Goal: Task Accomplishment & Management: Use online tool/utility

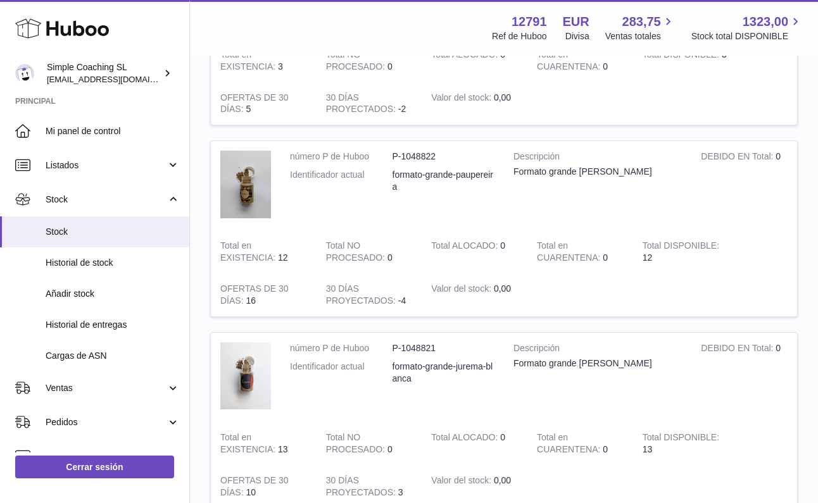
scroll to position [15, 0]
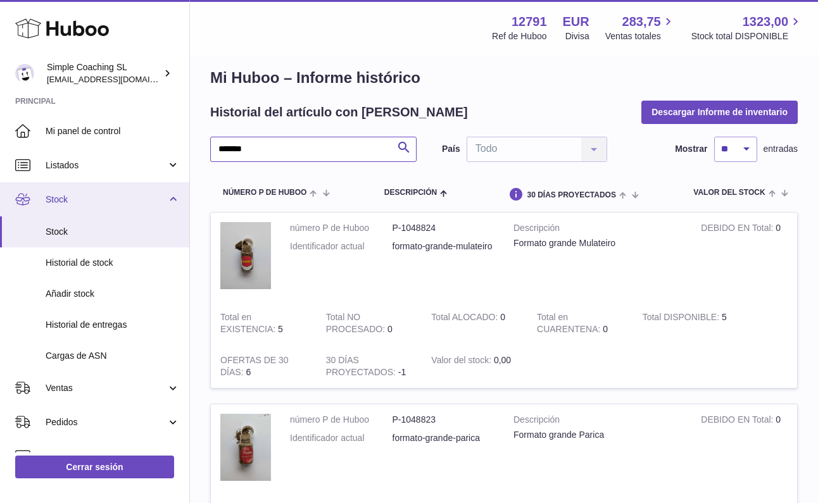
type input "*******"
click at [99, 186] on link "Stock" at bounding box center [94, 199] width 189 height 34
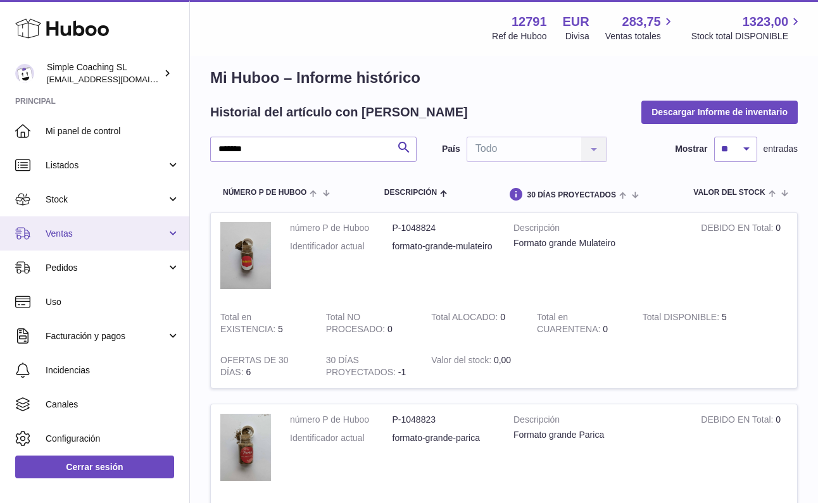
click at [86, 234] on span "Ventas" at bounding box center [106, 234] width 121 height 12
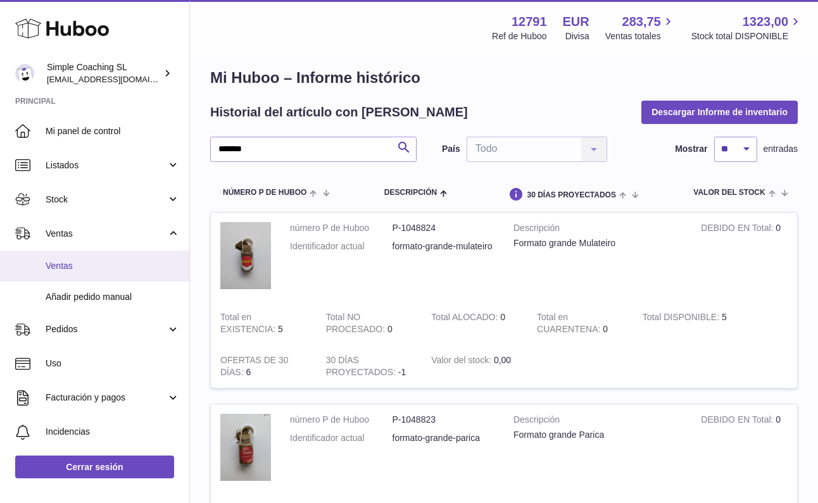
click at [101, 261] on span "Ventas" at bounding box center [113, 266] width 134 height 12
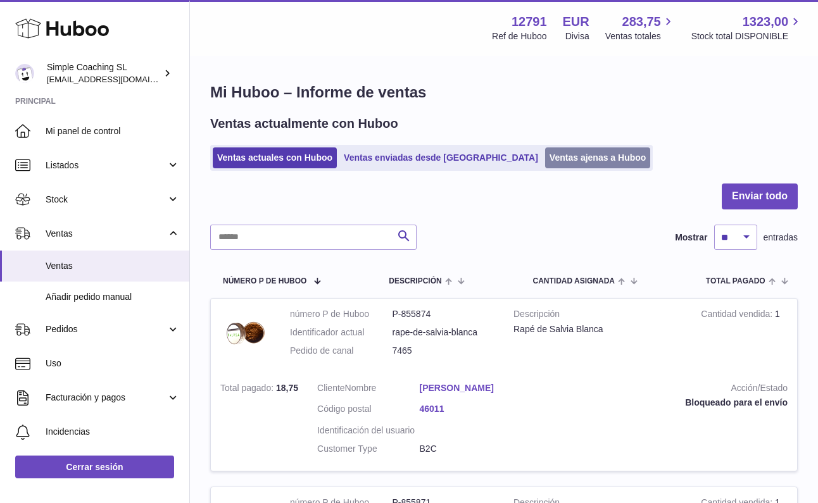
click at [545, 155] on link "Ventas ajenas a Huboo" at bounding box center [598, 157] width 106 height 21
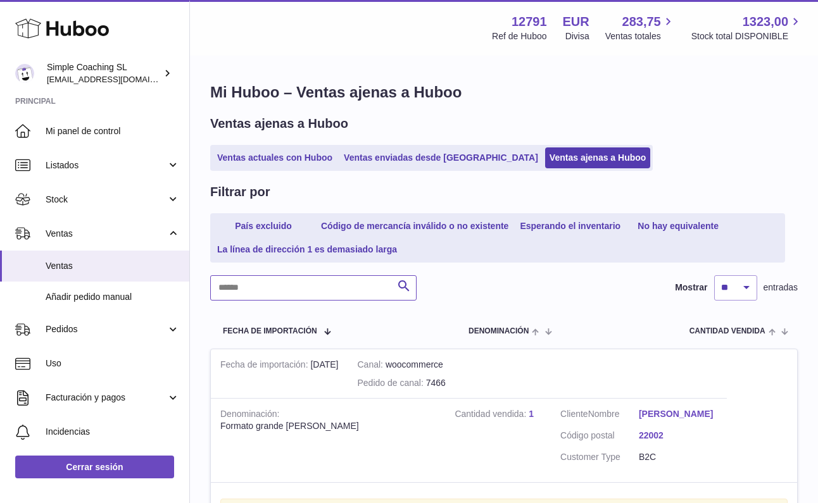
click at [256, 290] on input "text" at bounding box center [313, 287] width 206 height 25
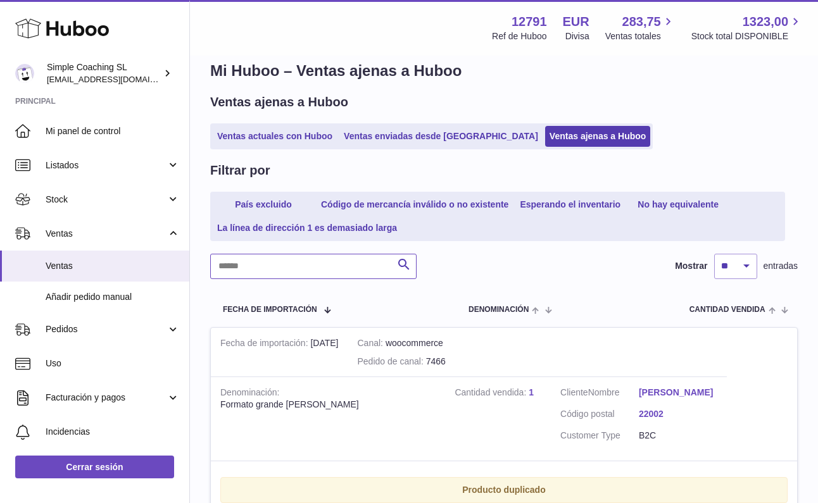
scroll to position [77, 0]
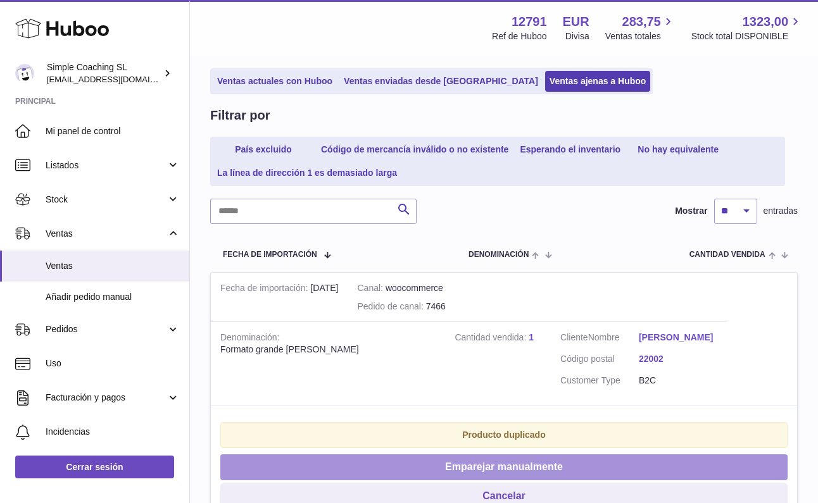
click at [478, 471] on button "Emparejar manualmente" at bounding box center [503, 467] width 567 height 26
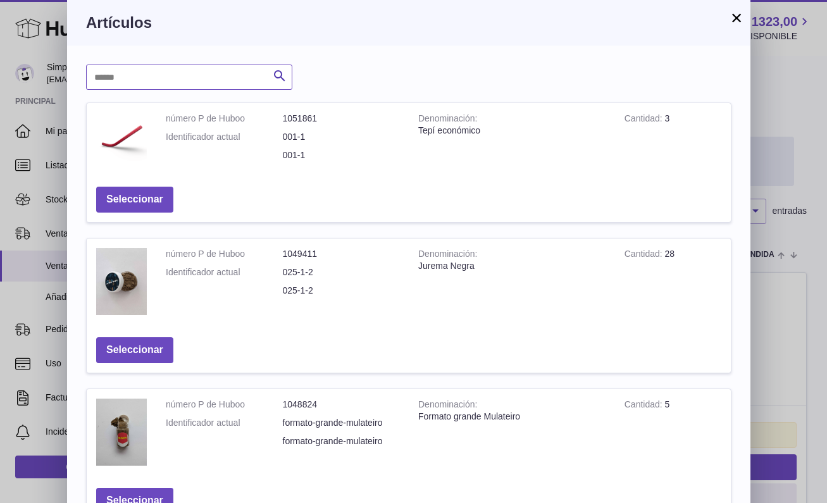
click at [206, 71] on input "text" at bounding box center [189, 77] width 206 height 25
type input "***"
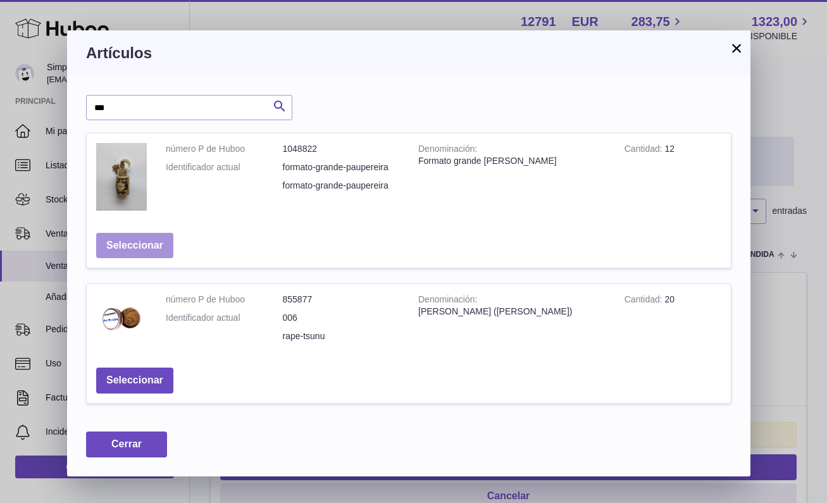
click at [125, 238] on button "Seleccionar" at bounding box center [134, 246] width 77 height 26
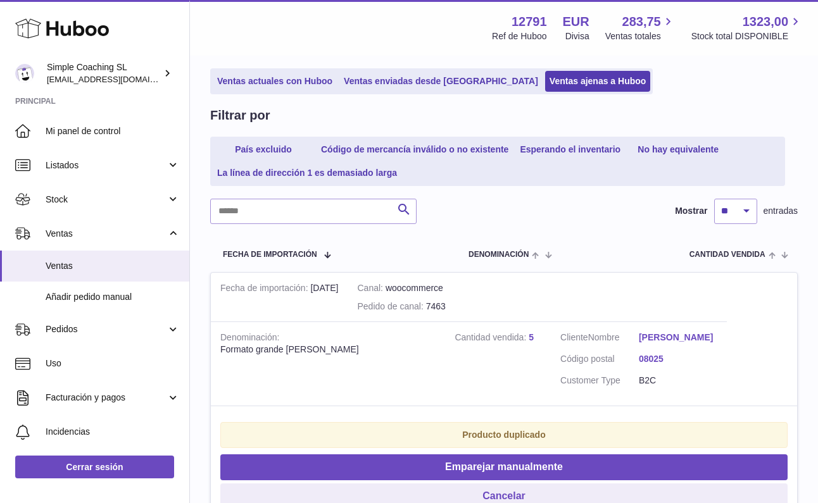
scroll to position [0, 0]
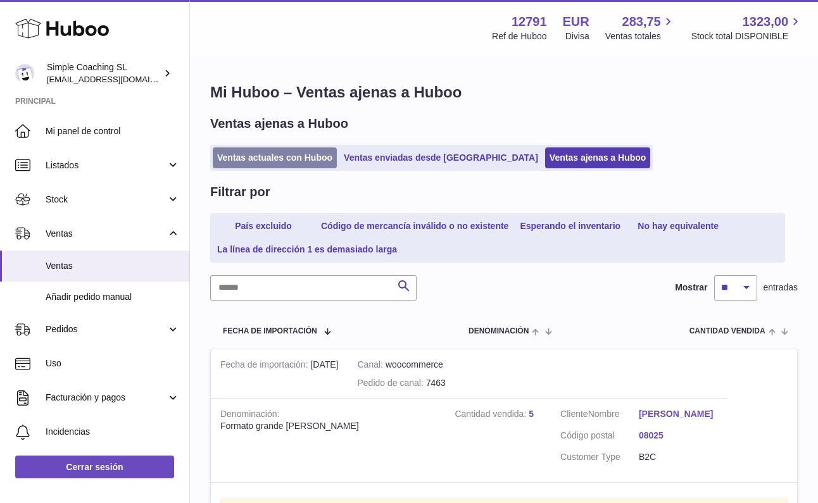
click at [266, 160] on link "Ventas actuales con Huboo" at bounding box center [275, 157] width 124 height 21
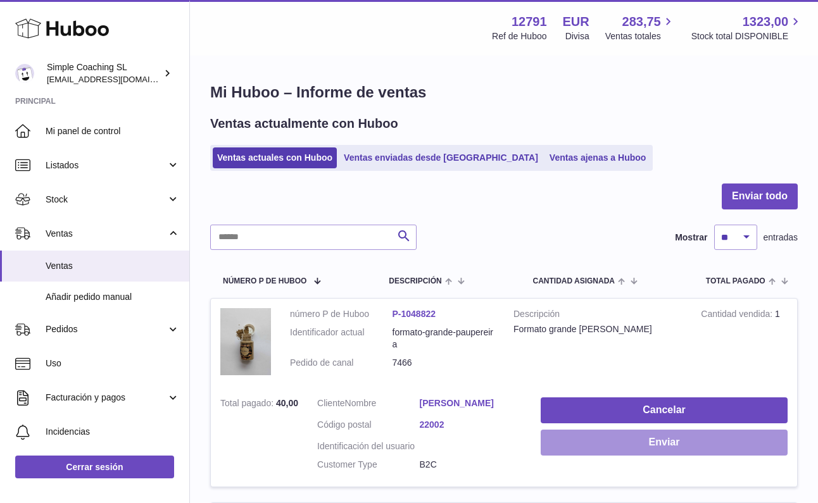
click at [612, 440] on button "Enviar" at bounding box center [663, 443] width 247 height 26
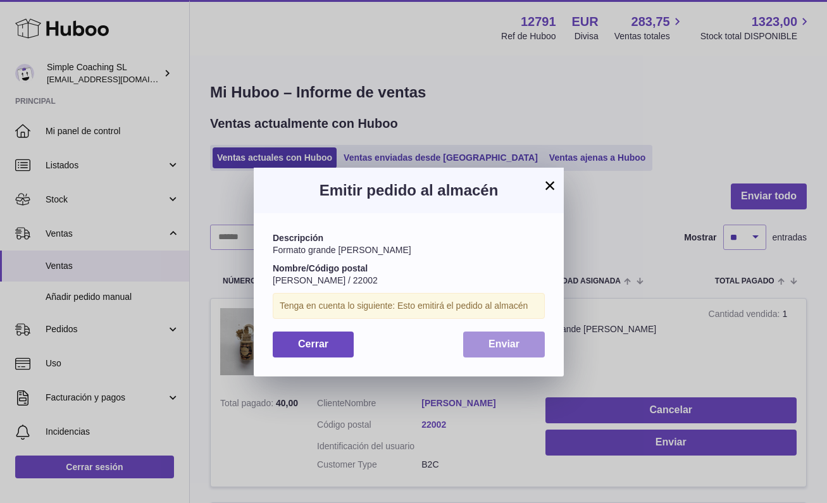
click at [482, 340] on button "Enviar" at bounding box center [504, 345] width 82 height 26
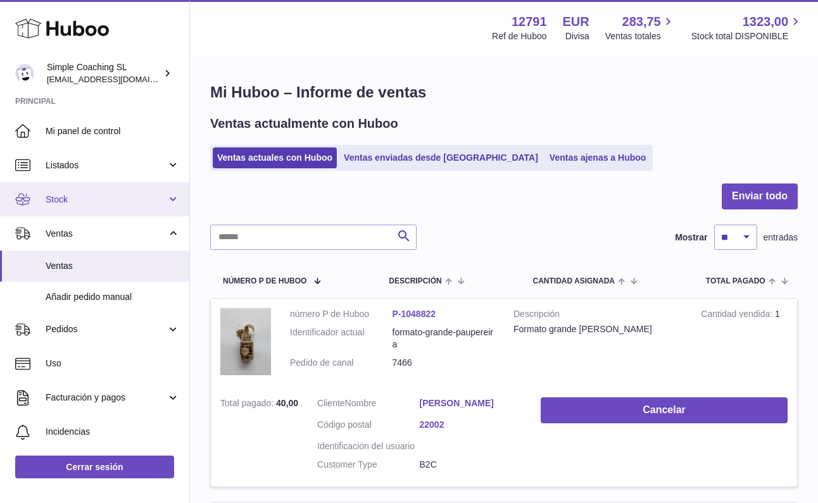
click at [80, 206] on link "Stock" at bounding box center [94, 199] width 189 height 34
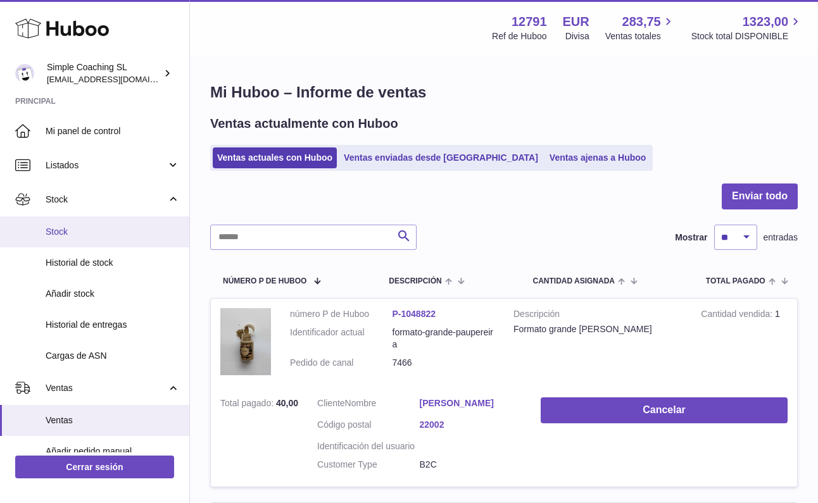
click at [90, 230] on span "Stock" at bounding box center [113, 232] width 134 height 12
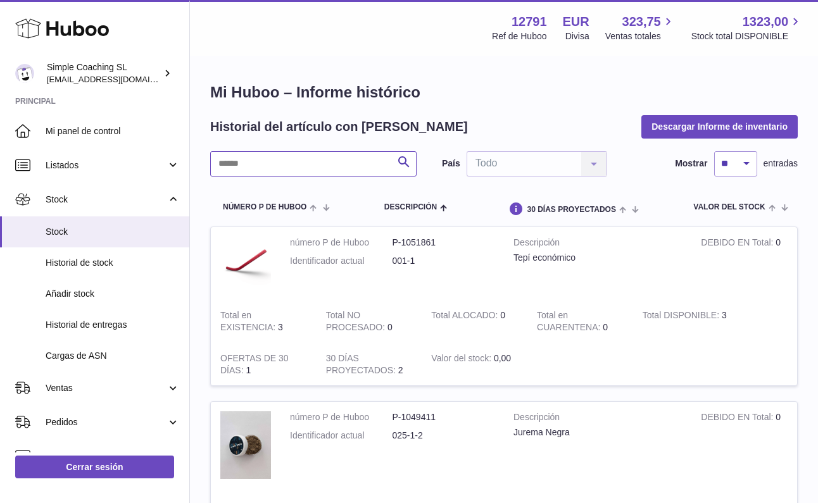
click at [332, 165] on input "text" at bounding box center [313, 163] width 206 height 25
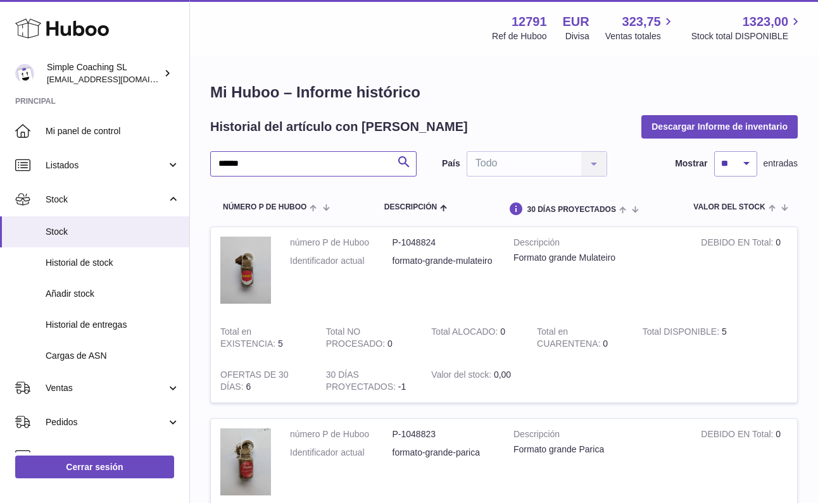
click at [260, 166] on input "******" at bounding box center [313, 163] width 206 height 25
type input "***"
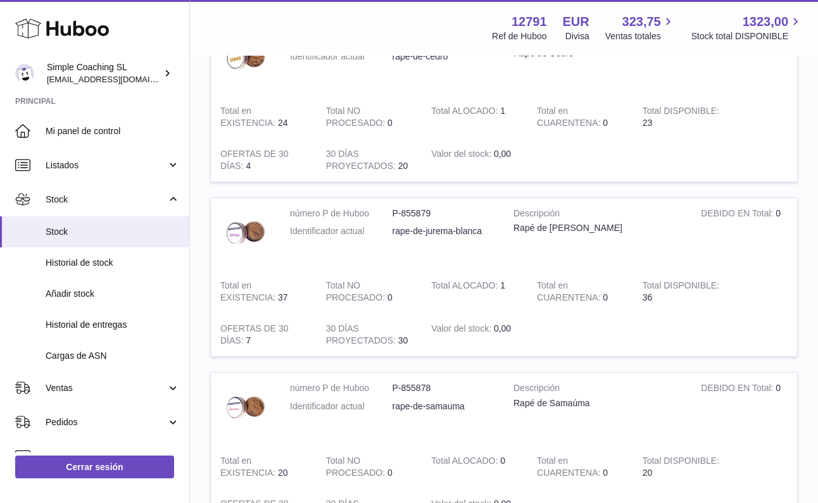
scroll to position [1524, 0]
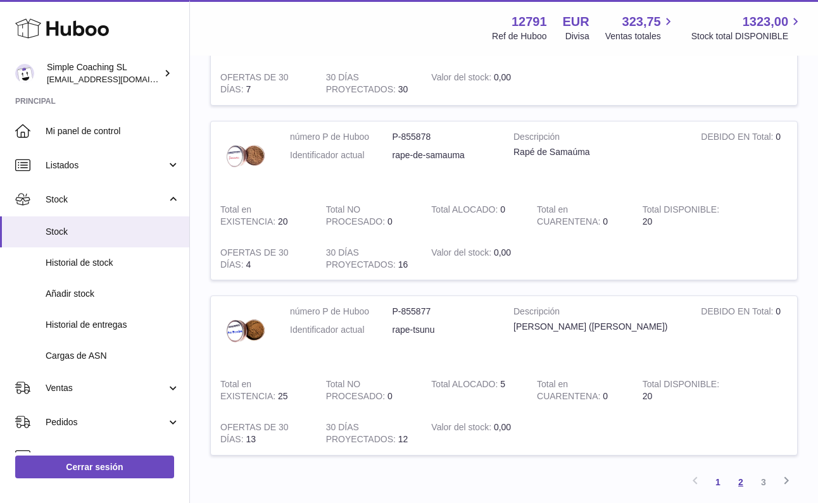
click at [746, 471] on link "2" at bounding box center [740, 482] width 23 height 23
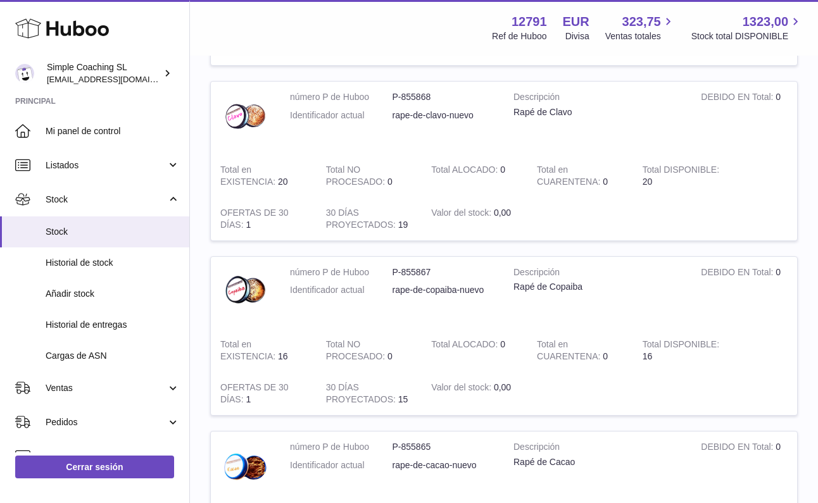
scroll to position [1480, 0]
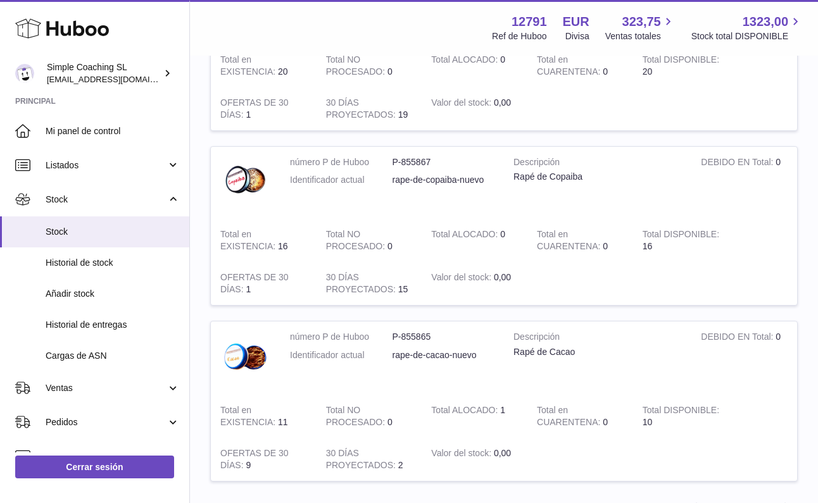
click at [763, 497] on link "3" at bounding box center [763, 508] width 23 height 23
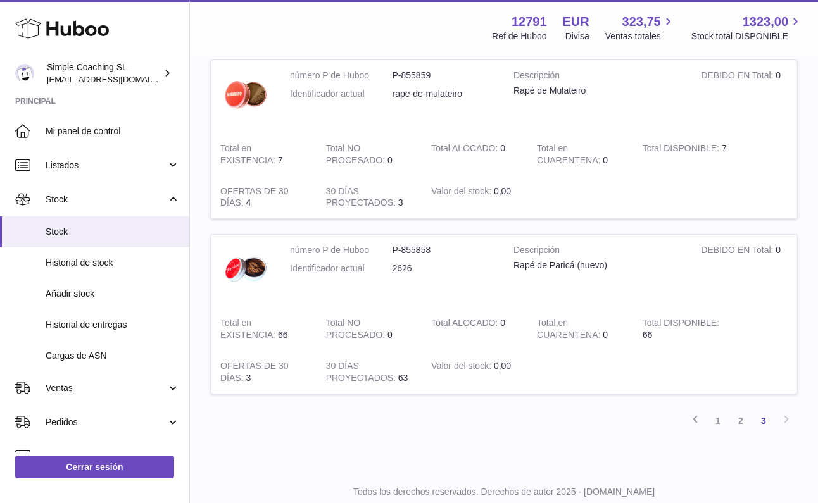
scroll to position [418, 0]
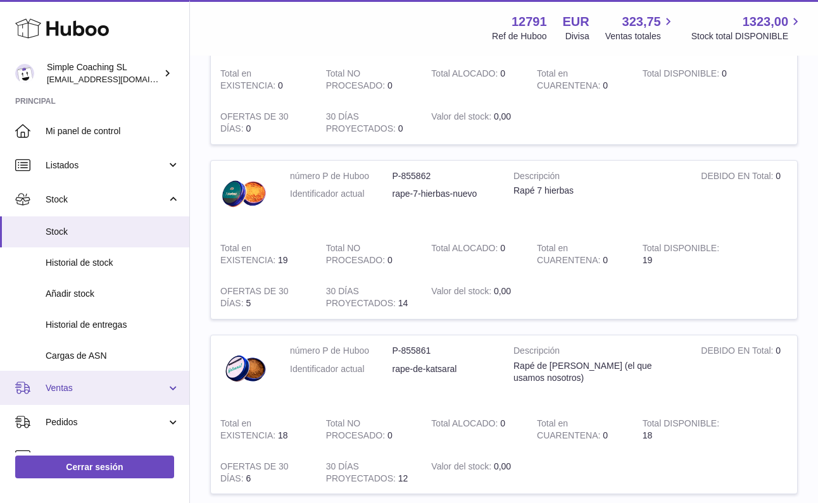
drag, startPoint x: 92, startPoint y: 384, endPoint x: 91, endPoint y: 398, distance: 14.0
click at [92, 384] on span "Ventas" at bounding box center [106, 388] width 121 height 12
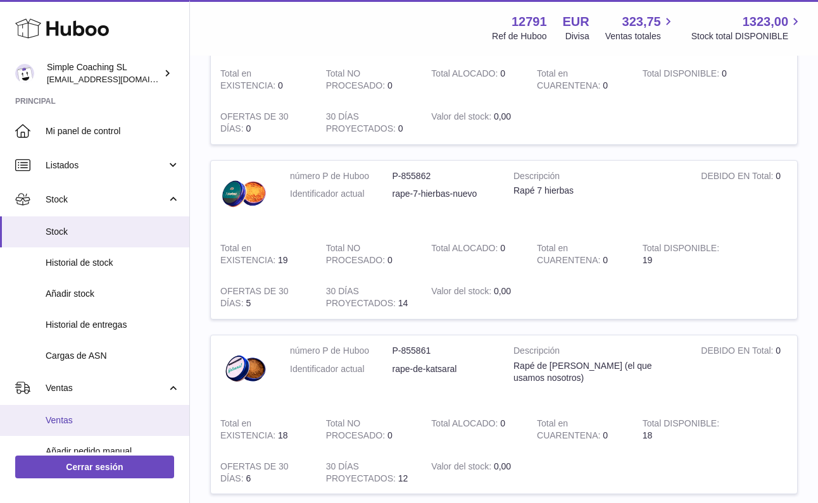
click at [96, 407] on link "Ventas" at bounding box center [94, 420] width 189 height 31
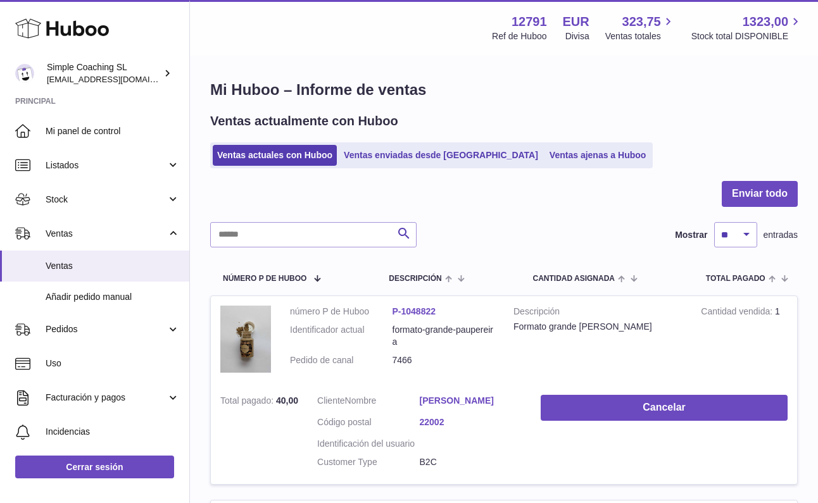
scroll to position [16, 0]
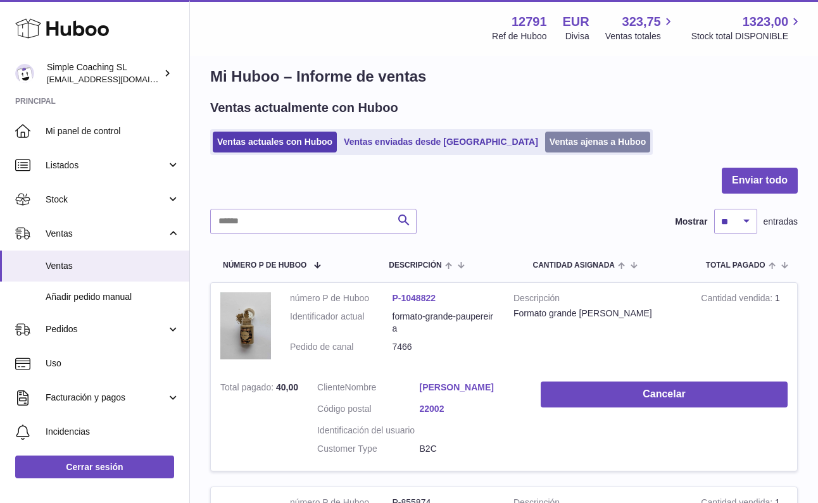
click at [545, 145] on link "Ventas ajenas a Huboo" at bounding box center [598, 142] width 106 height 21
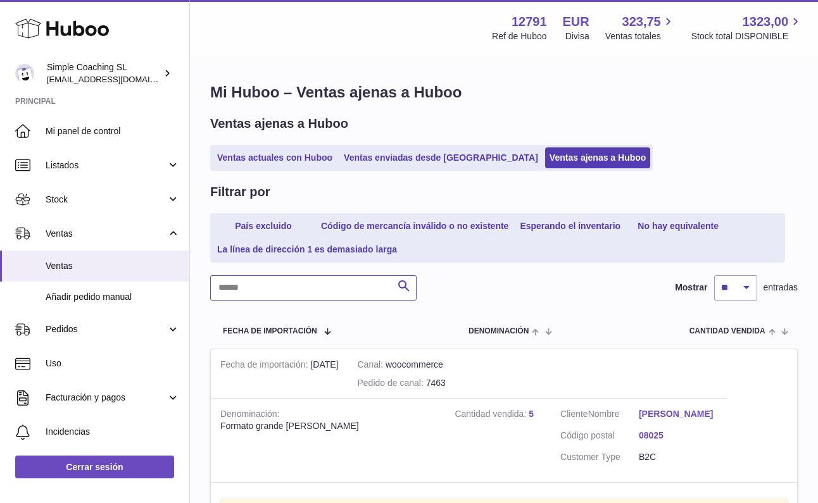
click at [321, 294] on input "text" at bounding box center [313, 287] width 206 height 25
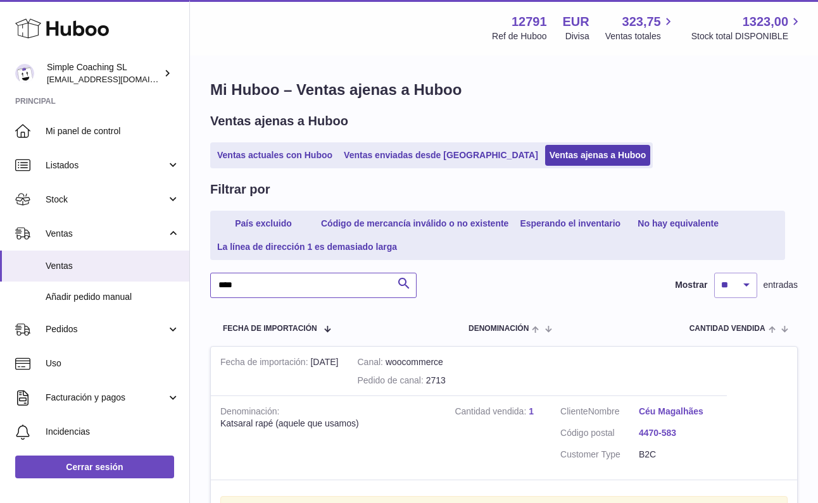
scroll to position [81, 0]
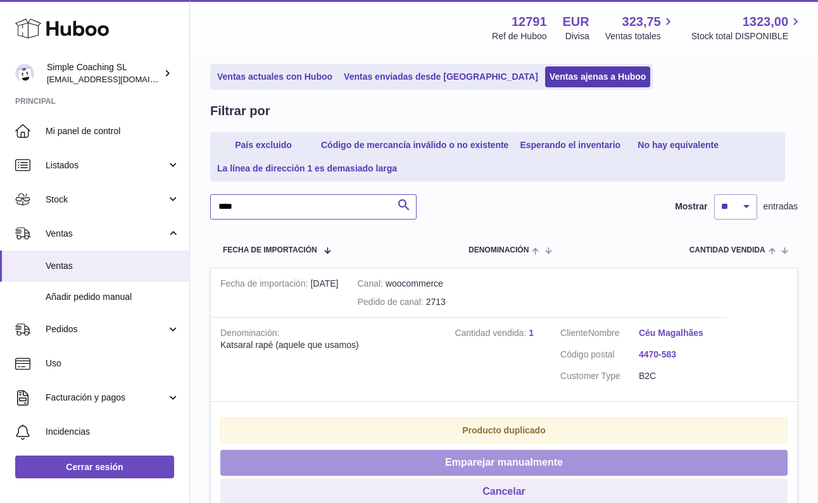
type input "****"
click at [652, 456] on button "Emparejar manualmente" at bounding box center [503, 463] width 567 height 26
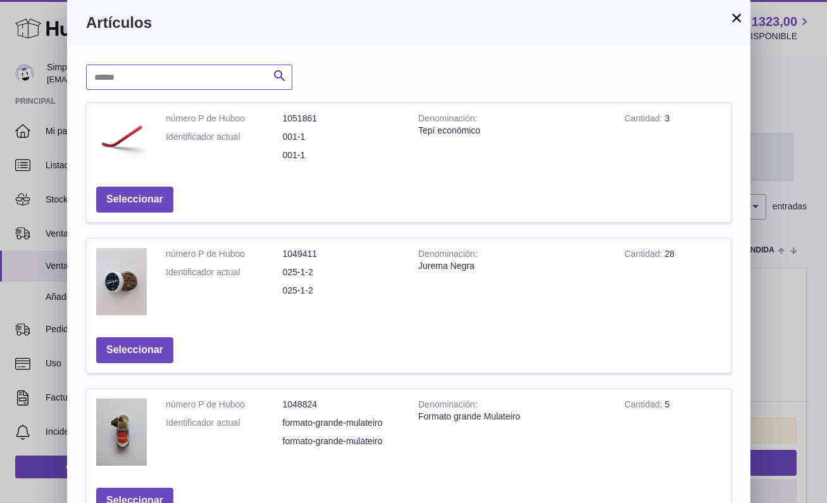
click at [165, 75] on input "text" at bounding box center [189, 77] width 206 height 25
type input "******"
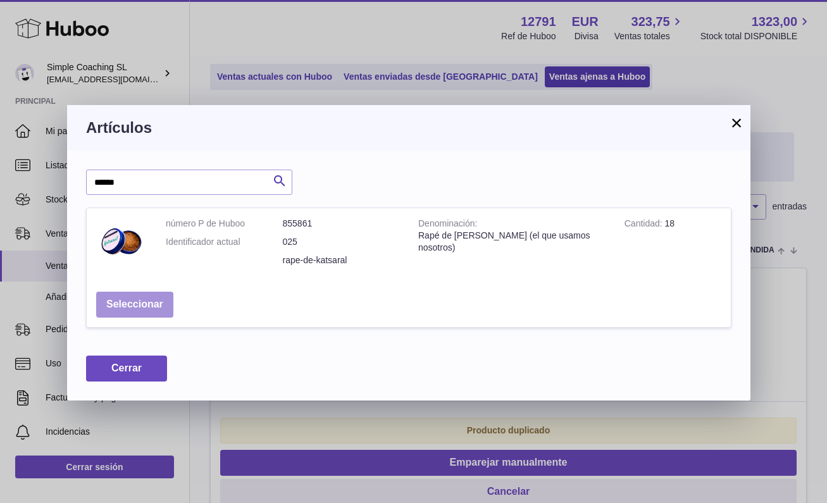
click at [146, 299] on button "Seleccionar" at bounding box center [134, 305] width 77 height 26
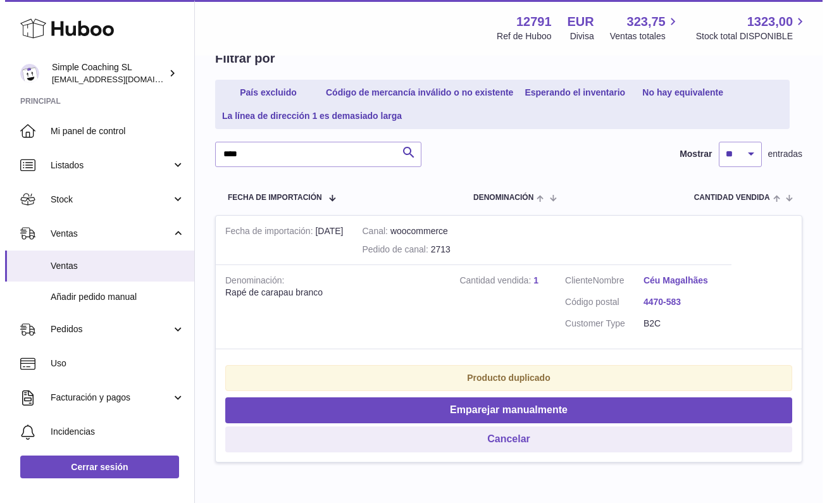
scroll to position [136, 0]
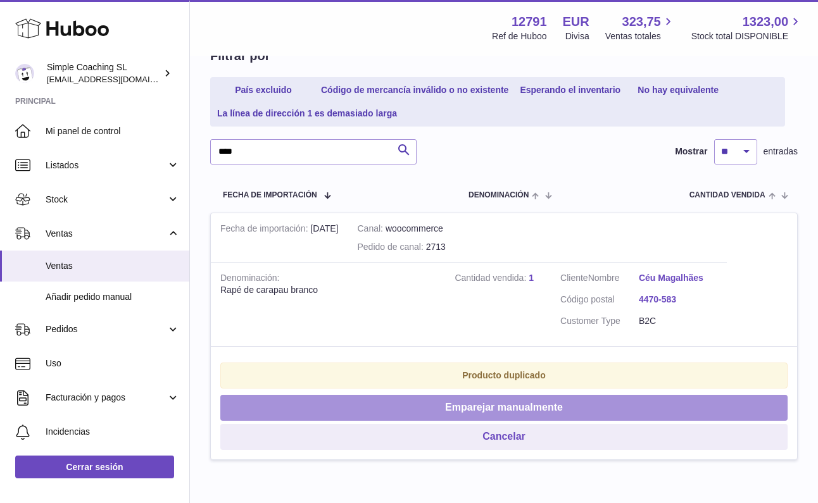
click at [402, 399] on button "Emparejar manualmente" at bounding box center [503, 408] width 567 height 26
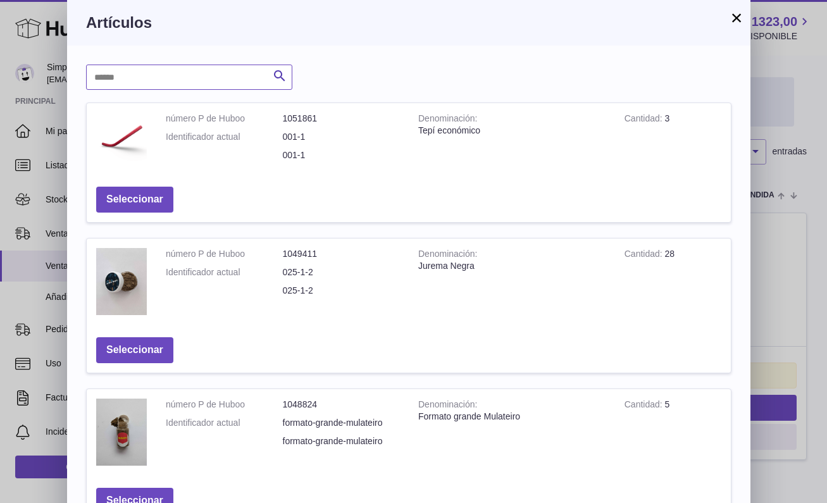
click at [196, 70] on input "text" at bounding box center [189, 77] width 206 height 25
type input "*"
click at [142, 73] on input "text" at bounding box center [189, 77] width 206 height 25
type input "*****"
click at [737, 13] on button "×" at bounding box center [736, 17] width 15 height 15
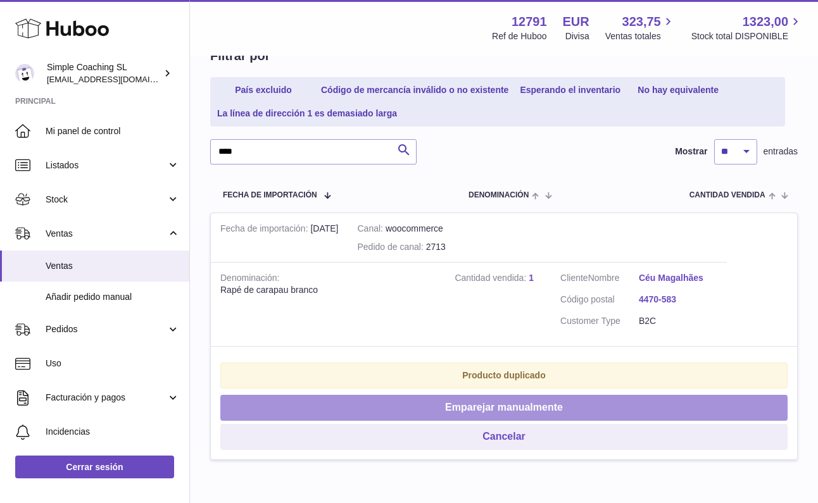
click at [433, 395] on button "Emparejar manualmente" at bounding box center [503, 408] width 567 height 26
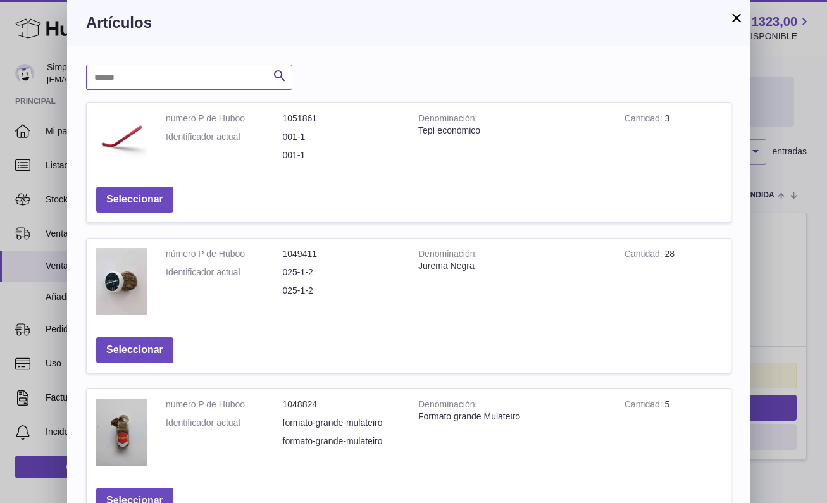
click at [156, 67] on input "text" at bounding box center [189, 77] width 206 height 25
type input "*****"
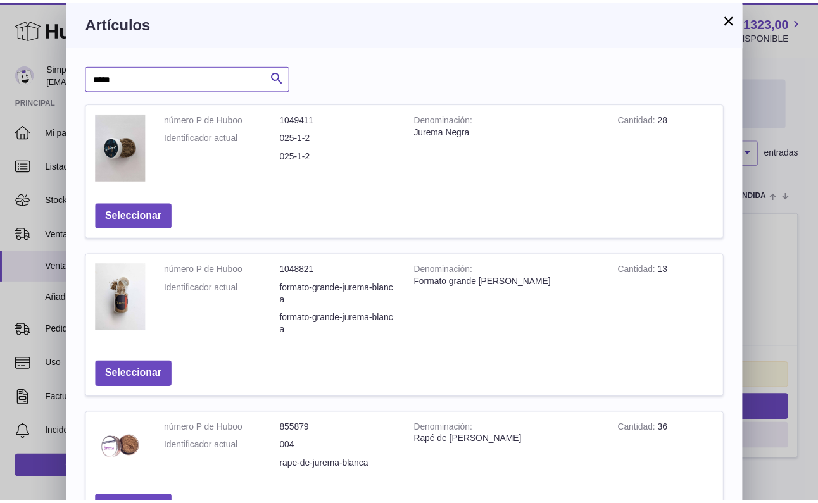
scroll to position [96, 0]
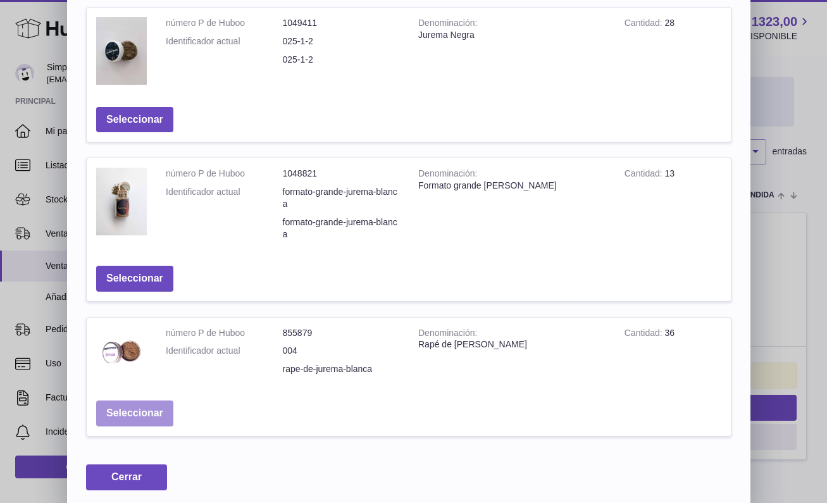
click at [165, 414] on button "Seleccionar" at bounding box center [134, 414] width 77 height 26
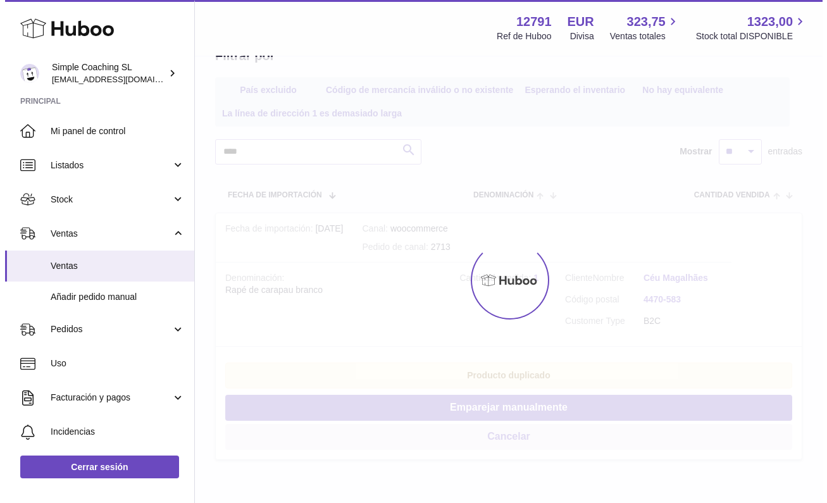
scroll to position [0, 0]
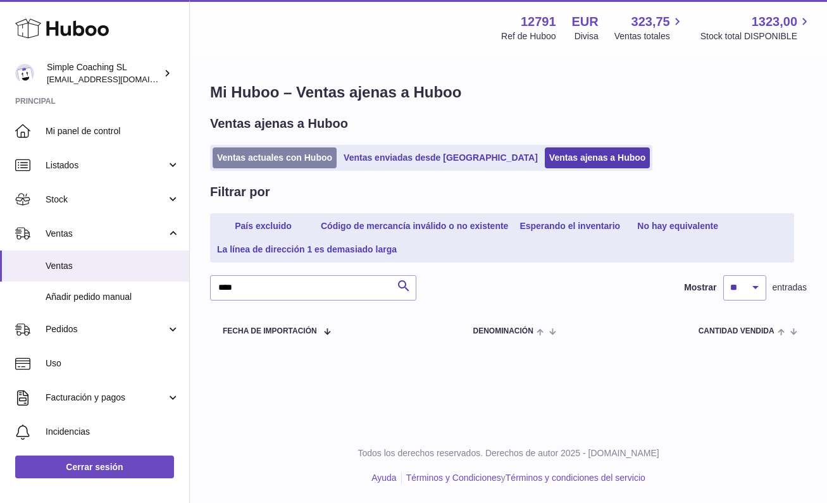
click at [278, 165] on link "Ventas actuales con Huboo" at bounding box center [275, 157] width 124 height 21
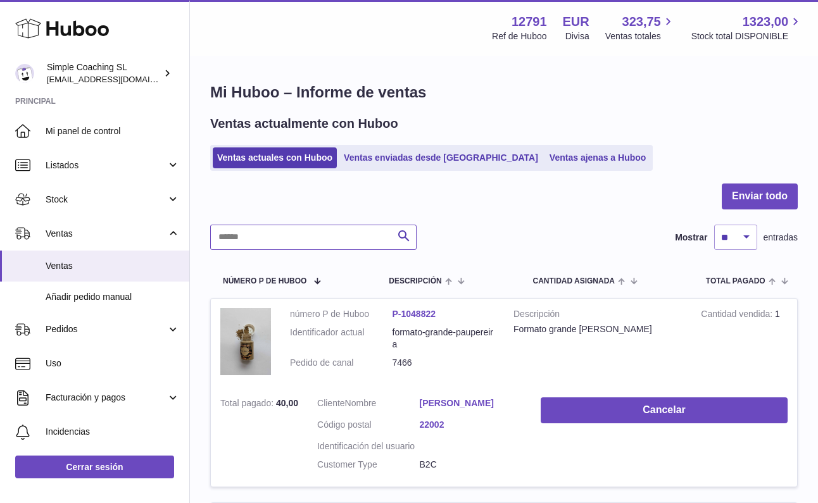
click at [344, 241] on input "text" at bounding box center [313, 237] width 206 height 25
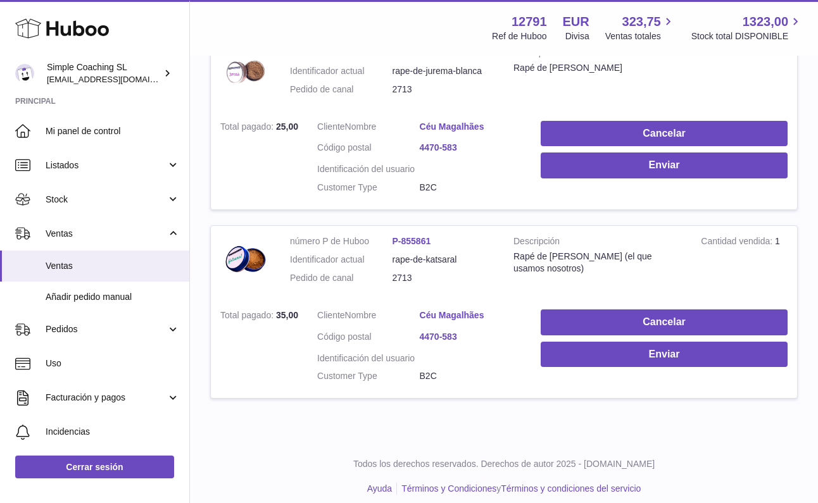
scroll to position [153, 0]
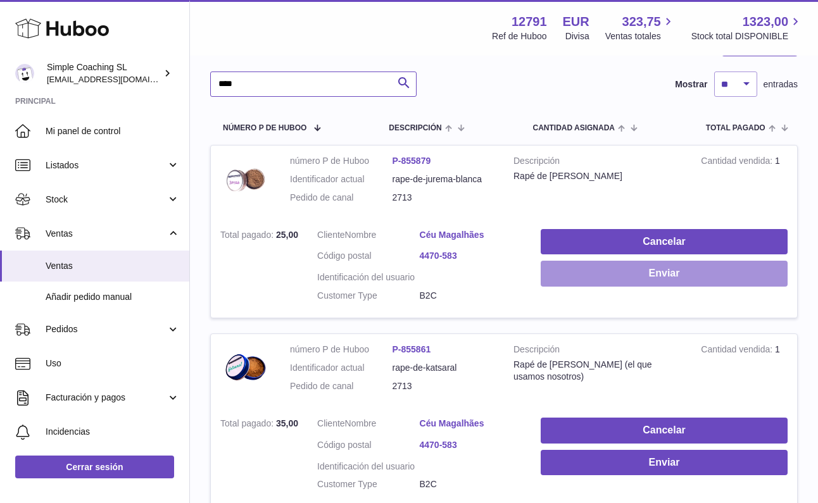
type input "****"
click at [600, 261] on button "Enviar" at bounding box center [663, 274] width 247 height 26
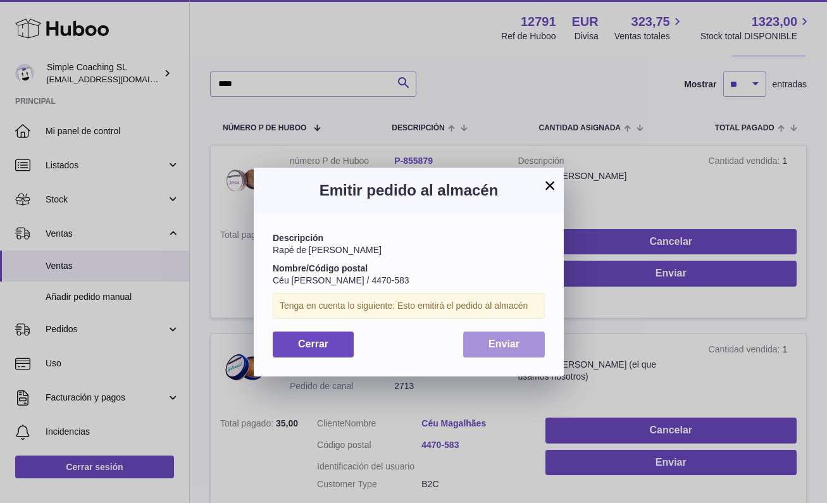
click at [520, 337] on button "Enviar" at bounding box center [504, 345] width 82 height 26
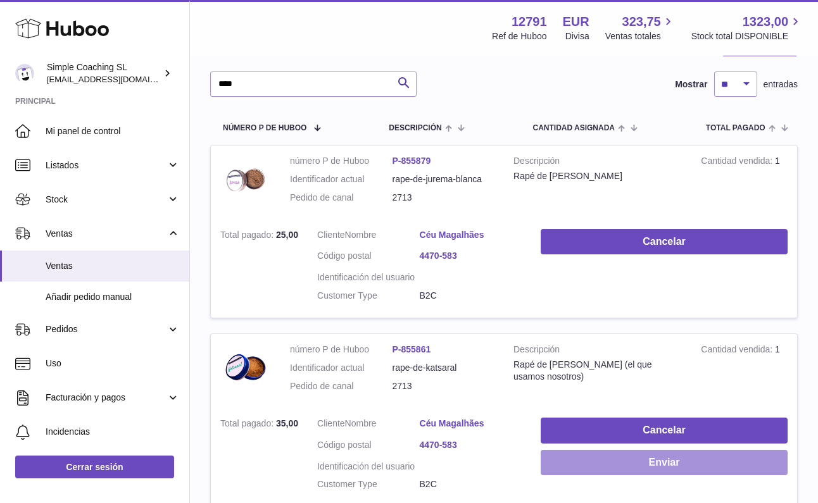
click at [663, 457] on button "Enviar" at bounding box center [663, 463] width 247 height 26
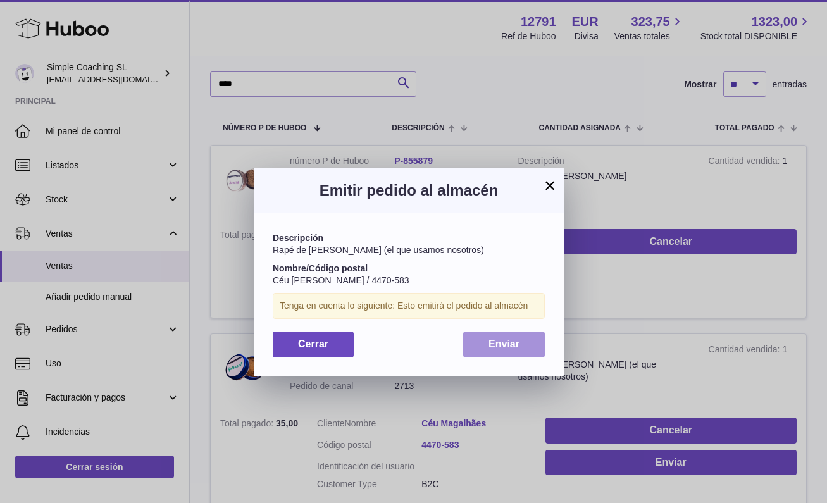
click at [513, 345] on span "Enviar" at bounding box center [504, 344] width 31 height 11
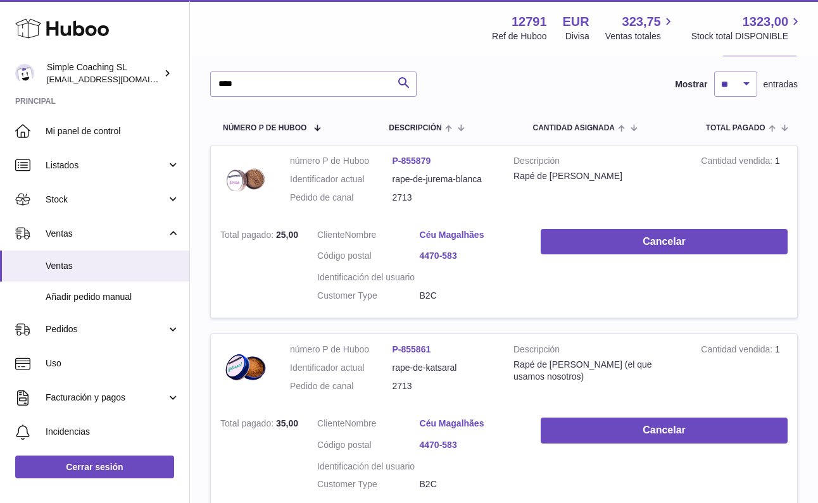
scroll to position [0, 0]
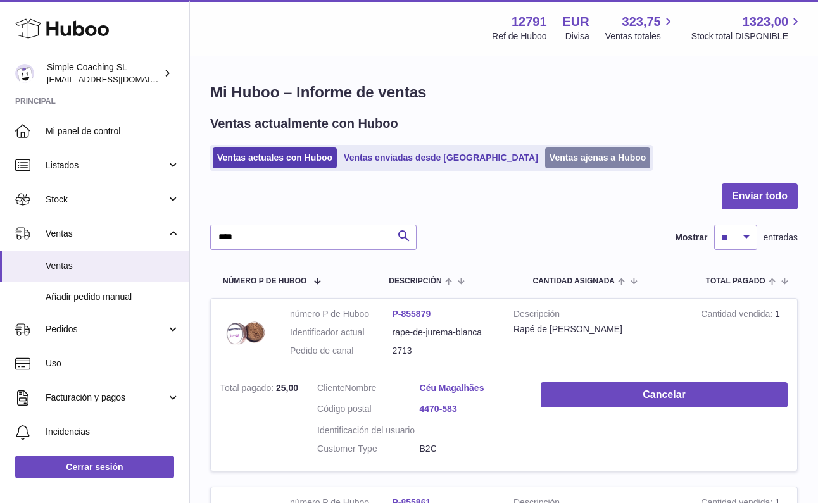
click at [545, 149] on link "Ventas ajenas a Huboo" at bounding box center [598, 157] width 106 height 21
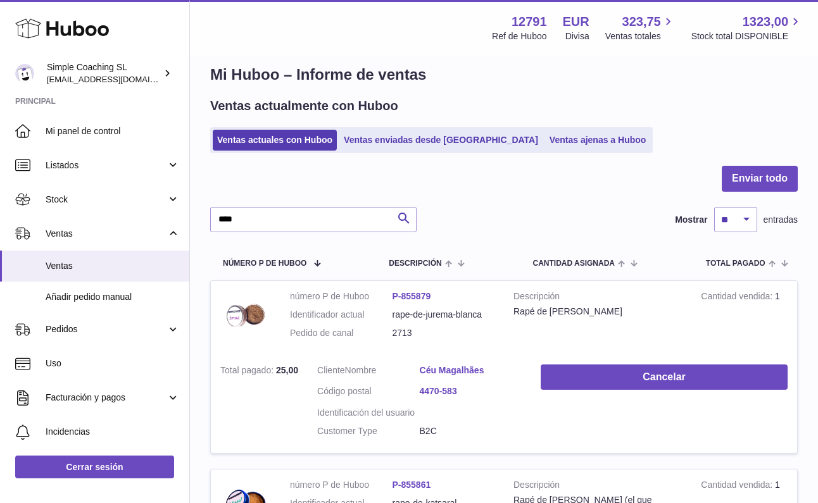
scroll to position [20, 0]
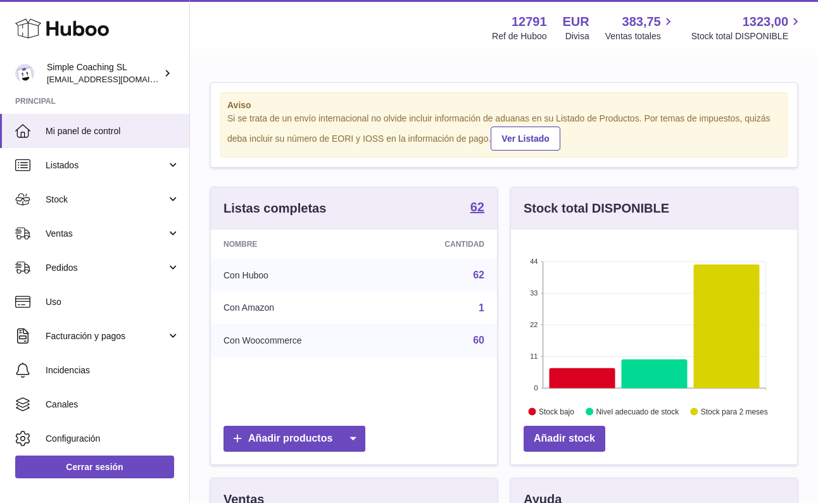
scroll to position [197, 286]
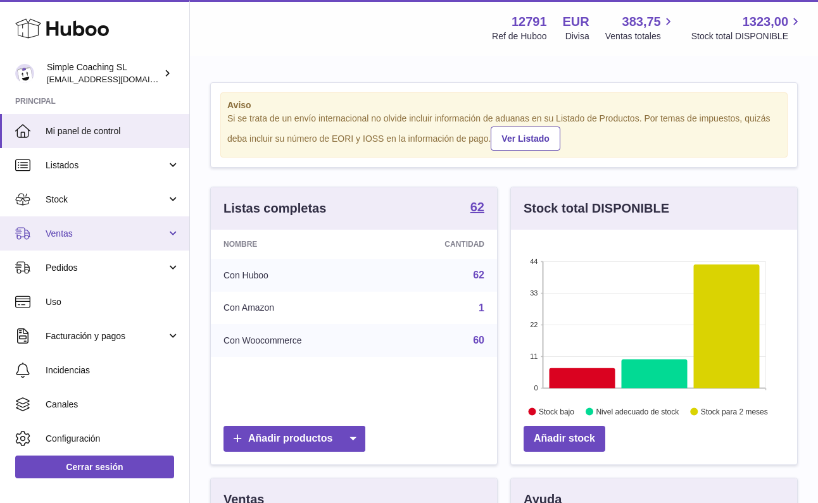
click at [96, 239] on link "Ventas" at bounding box center [94, 233] width 189 height 34
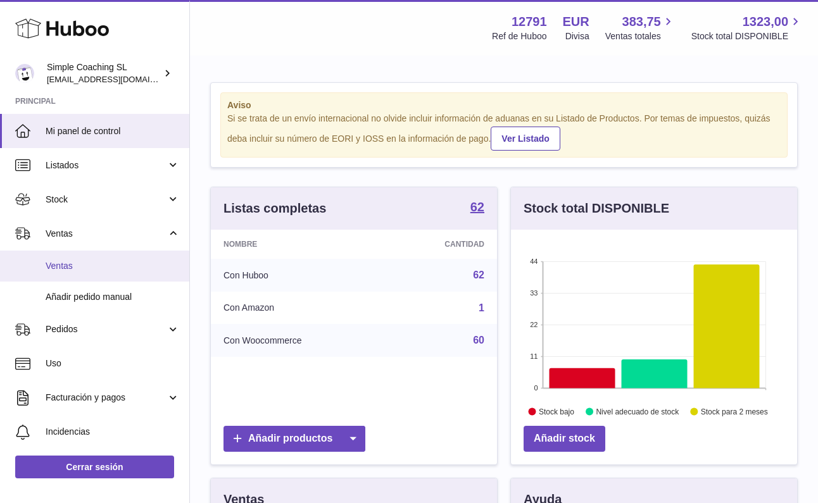
click at [103, 252] on link "Ventas" at bounding box center [94, 266] width 189 height 31
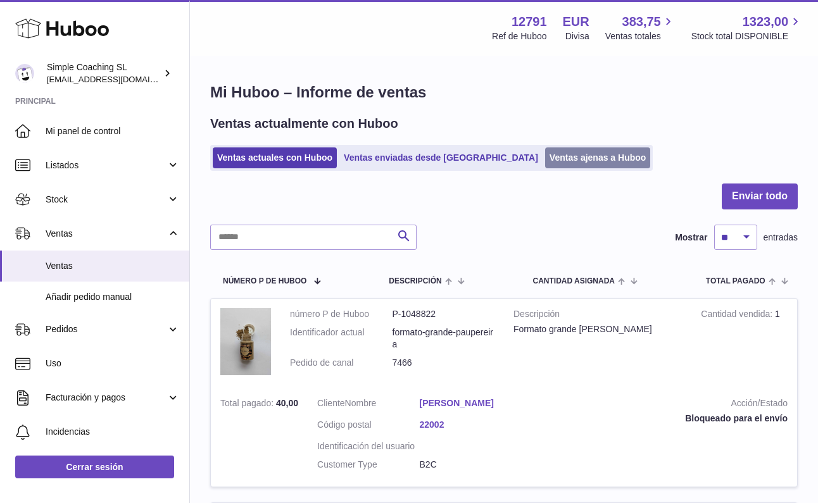
click at [572, 159] on link "Ventas ajenas a Huboo" at bounding box center [598, 157] width 106 height 21
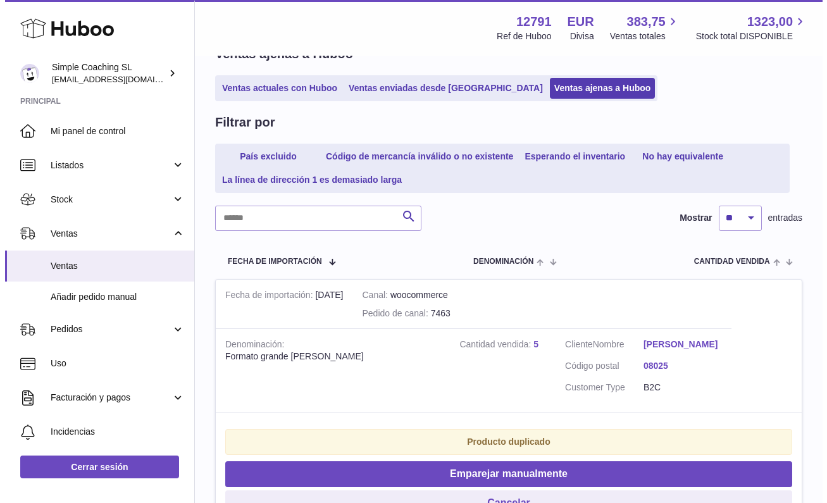
scroll to position [109, 0]
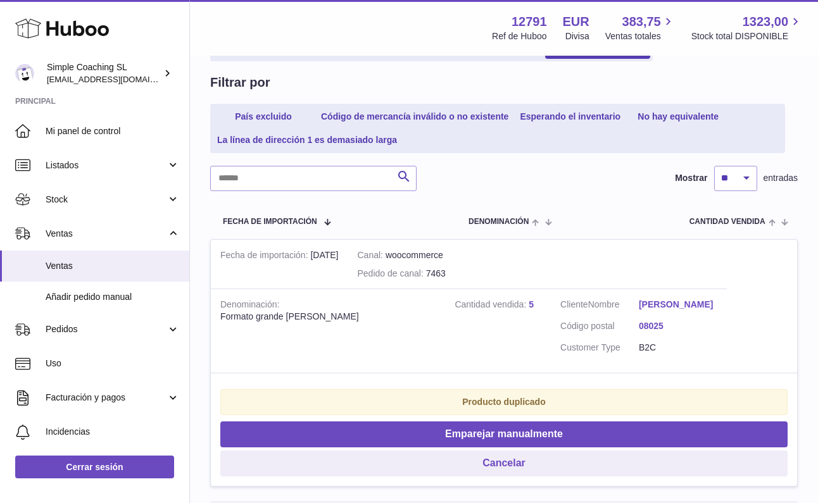
click at [670, 299] on link "[PERSON_NAME]" at bounding box center [678, 305] width 78 height 12
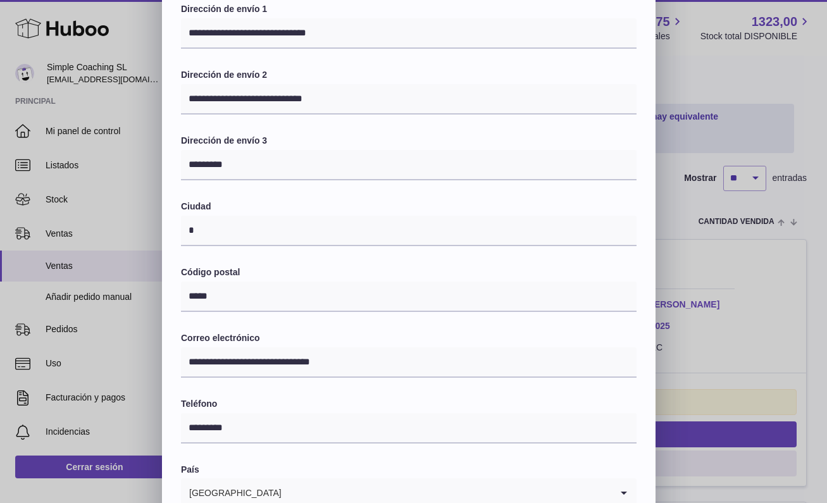
scroll to position [0, 0]
